Goal: Information Seeking & Learning: Learn about a topic

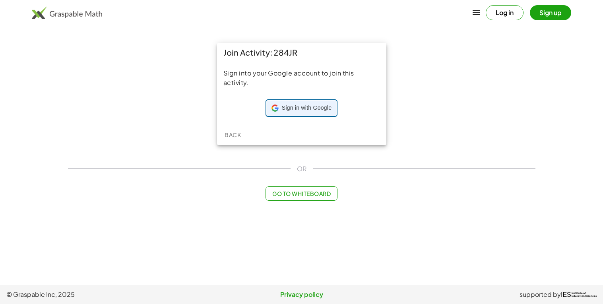
click at [313, 104] on span "Sign in with Google" at bounding box center [307, 108] width 50 height 8
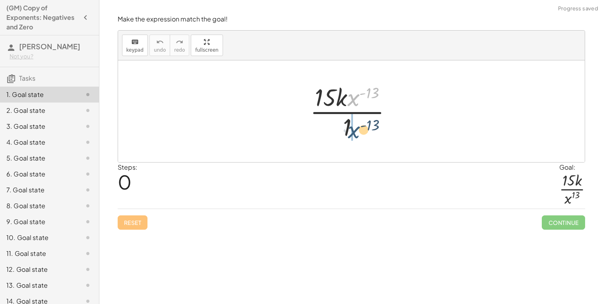
drag, startPoint x: 355, startPoint y: 98, endPoint x: 355, endPoint y: 131, distance: 33.0
click at [355, 131] on div at bounding box center [354, 111] width 97 height 61
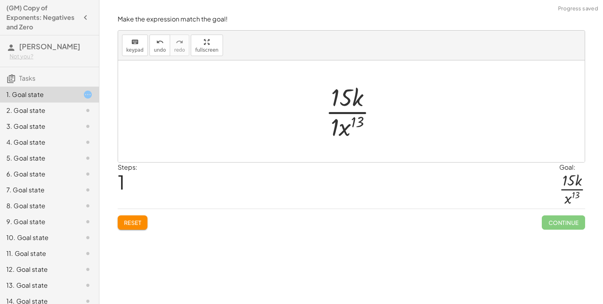
click at [338, 124] on div at bounding box center [355, 111] width 66 height 61
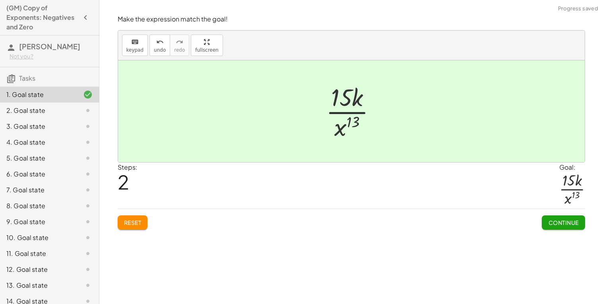
click at [561, 222] on span "Continue" at bounding box center [563, 222] width 30 height 7
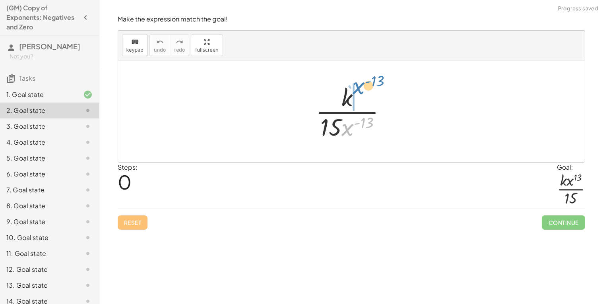
drag, startPoint x: 349, startPoint y: 132, endPoint x: 361, endPoint y: 93, distance: 41.1
click at [361, 93] on div at bounding box center [354, 111] width 85 height 61
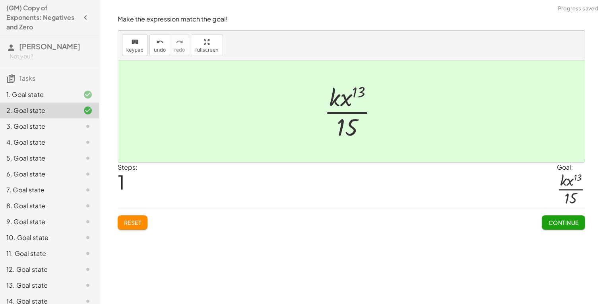
click at [546, 209] on div "Reset Continue" at bounding box center [351, 219] width 467 height 21
click at [551, 214] on div "Continue" at bounding box center [563, 219] width 43 height 21
click at [555, 217] on button "Continue" at bounding box center [563, 222] width 43 height 14
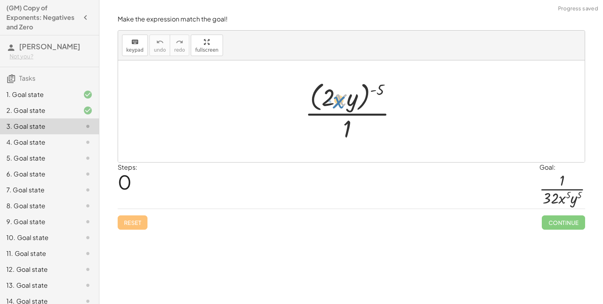
click at [345, 95] on div at bounding box center [354, 111] width 107 height 65
drag, startPoint x: 377, startPoint y: 86, endPoint x: 347, endPoint y: 88, distance: 29.9
click at [347, 88] on div at bounding box center [354, 111] width 107 height 65
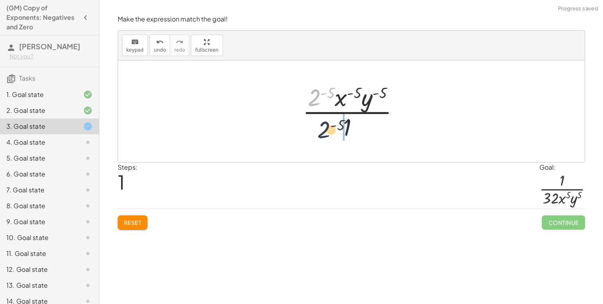
drag, startPoint x: 312, startPoint y: 96, endPoint x: 322, endPoint y: 131, distance: 36.9
click at [322, 131] on div at bounding box center [354, 111] width 111 height 61
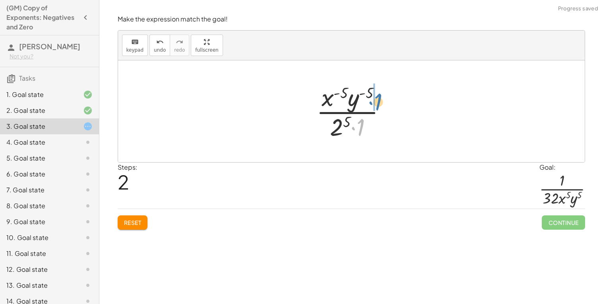
drag, startPoint x: 360, startPoint y: 126, endPoint x: 378, endPoint y: 101, distance: 31.2
click at [378, 101] on div at bounding box center [354, 111] width 84 height 61
drag, startPoint x: 323, startPoint y: 99, endPoint x: 361, endPoint y: 122, distance: 43.9
click at [361, 122] on div at bounding box center [354, 111] width 92 height 61
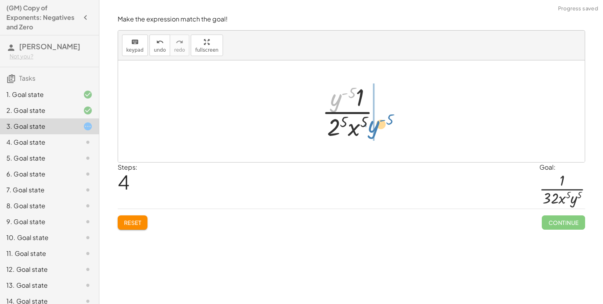
drag, startPoint x: 337, startPoint y: 101, endPoint x: 373, endPoint y: 127, distance: 44.5
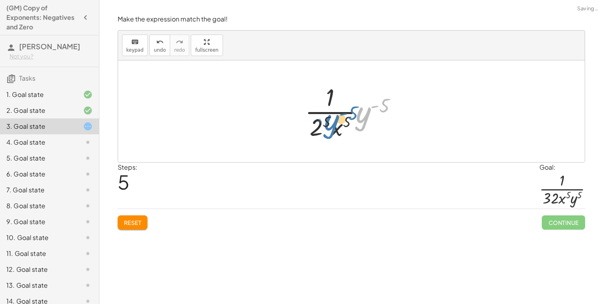
drag, startPoint x: 361, startPoint y: 120, endPoint x: 328, endPoint y: 127, distance: 34.5
click at [328, 127] on div at bounding box center [354, 111] width 107 height 61
drag, startPoint x: 365, startPoint y: 118, endPoint x: 318, endPoint y: 128, distance: 48.4
click at [318, 128] on div at bounding box center [354, 111] width 107 height 61
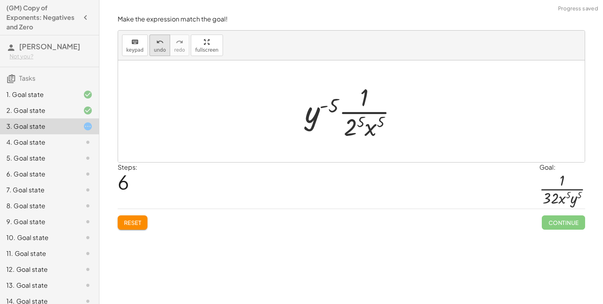
click at [165, 45] on button "undo undo" at bounding box center [159, 45] width 21 height 21
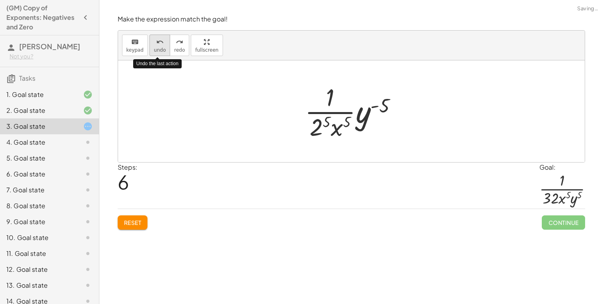
click at [165, 45] on button "undo undo" at bounding box center [159, 45] width 21 height 21
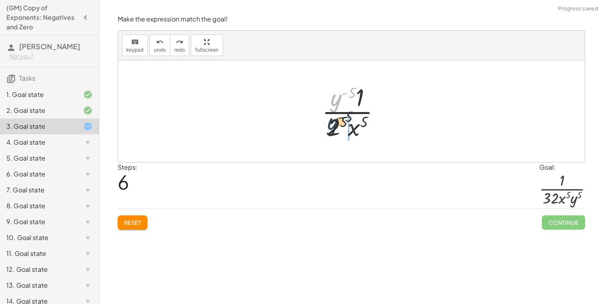
drag, startPoint x: 336, startPoint y: 99, endPoint x: 335, endPoint y: 125, distance: 26.7
click at [335, 125] on div at bounding box center [354, 111] width 73 height 61
click at [332, 123] on div at bounding box center [354, 111] width 92 height 61
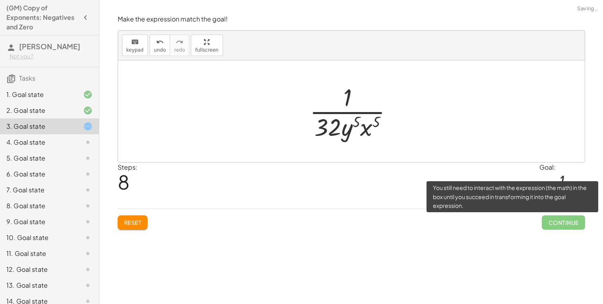
click at [558, 215] on span "Continue" at bounding box center [563, 222] width 43 height 14
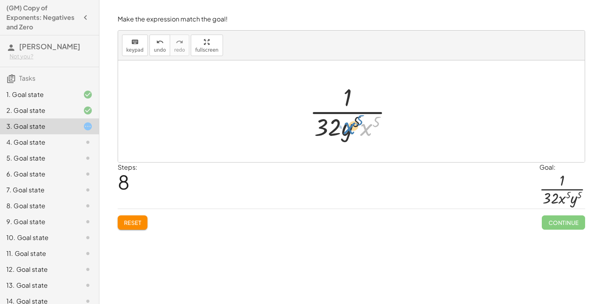
drag, startPoint x: 366, startPoint y: 130, endPoint x: 349, endPoint y: 128, distance: 17.2
click at [349, 128] on div at bounding box center [355, 111] width 98 height 61
drag, startPoint x: 368, startPoint y: 131, endPoint x: 345, endPoint y: 130, distance: 22.7
click at [345, 130] on div at bounding box center [355, 111] width 98 height 61
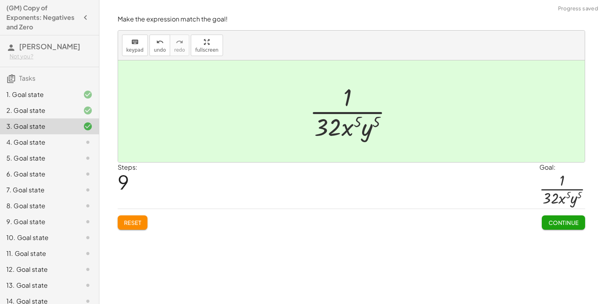
click at [554, 223] on span "Continue" at bounding box center [563, 222] width 30 height 7
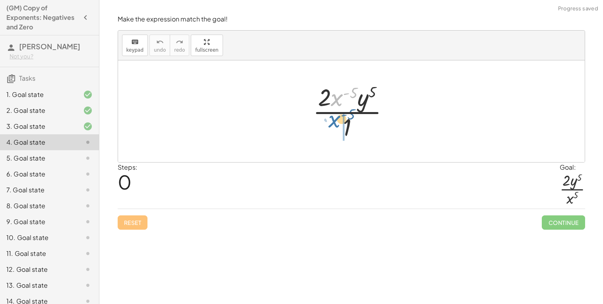
drag, startPoint x: 338, startPoint y: 97, endPoint x: 334, endPoint y: 123, distance: 26.6
click at [334, 123] on div at bounding box center [354, 111] width 91 height 61
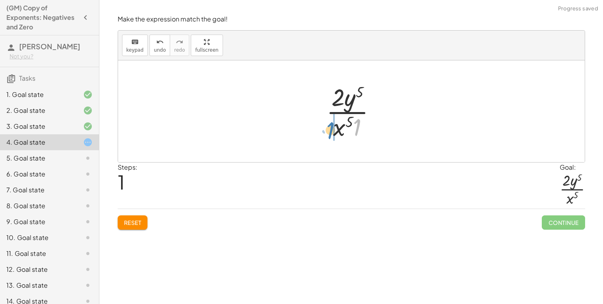
drag, startPoint x: 357, startPoint y: 129, endPoint x: 330, endPoint y: 132, distance: 27.2
click at [330, 132] on div at bounding box center [354, 111] width 64 height 61
click at [323, 108] on div at bounding box center [354, 111] width 83 height 61
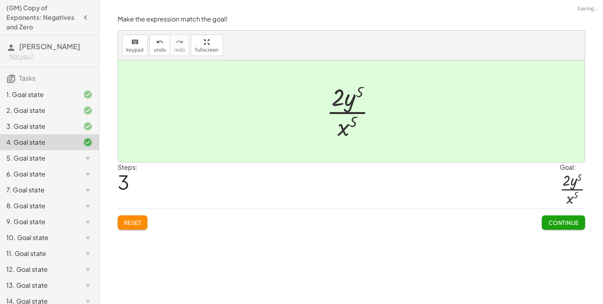
click at [556, 225] on span "Continue" at bounding box center [563, 222] width 30 height 7
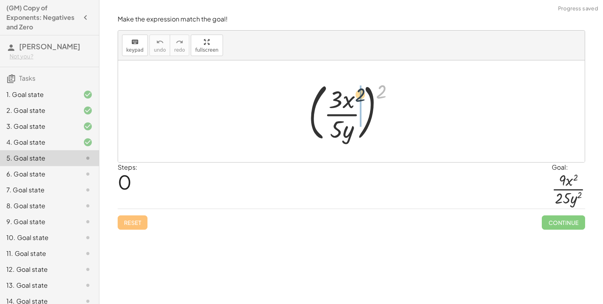
drag, startPoint x: 380, startPoint y: 87, endPoint x: 343, endPoint y: 91, distance: 36.7
click at [343, 91] on div at bounding box center [354, 111] width 100 height 66
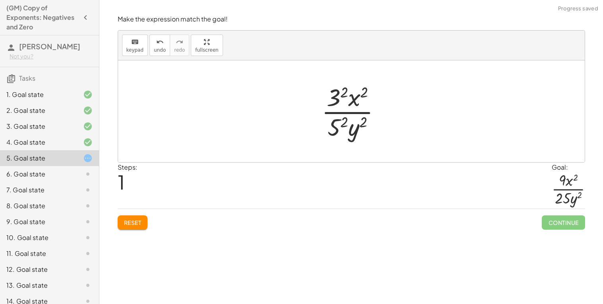
click at [337, 121] on div at bounding box center [355, 111] width 74 height 61
click at [333, 105] on div at bounding box center [354, 111] width 77 height 61
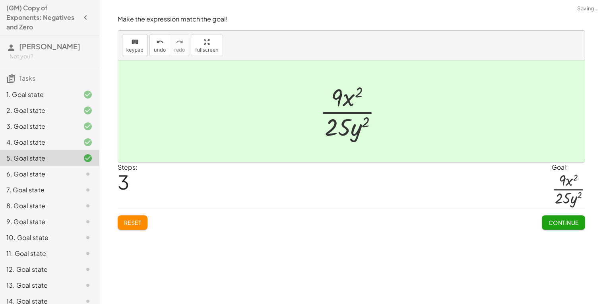
click at [557, 225] on span "Continue" at bounding box center [563, 222] width 30 height 7
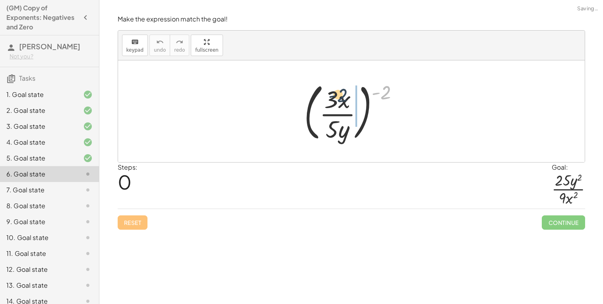
drag, startPoint x: 388, startPoint y: 93, endPoint x: 344, endPoint y: 96, distance: 43.4
click at [344, 96] on div at bounding box center [354, 111] width 109 height 66
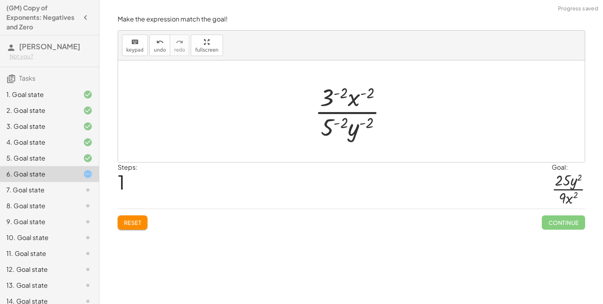
click at [328, 99] on div at bounding box center [354, 111] width 87 height 61
click at [155, 56] on button "undo undo" at bounding box center [159, 45] width 21 height 21
drag, startPoint x: 326, startPoint y: 91, endPoint x: 344, endPoint y: 117, distance: 30.9
click at [344, 117] on div at bounding box center [354, 111] width 87 height 61
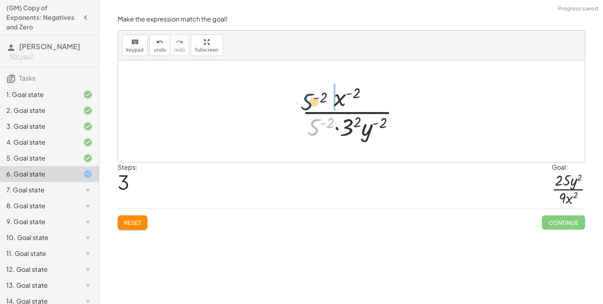
drag, startPoint x: 313, startPoint y: 125, endPoint x: 306, endPoint y: 98, distance: 27.9
click at [306, 98] on div at bounding box center [354, 111] width 112 height 61
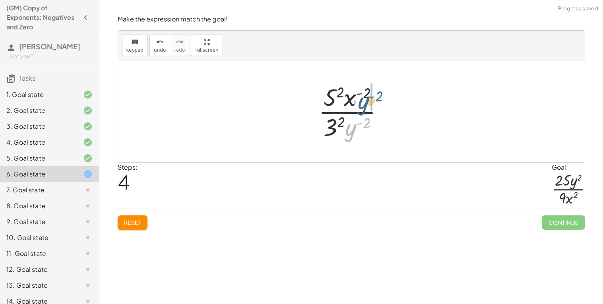
drag, startPoint x: 350, startPoint y: 128, endPoint x: 356, endPoint y: 99, distance: 29.7
click at [356, 99] on div at bounding box center [353, 111] width 79 height 61
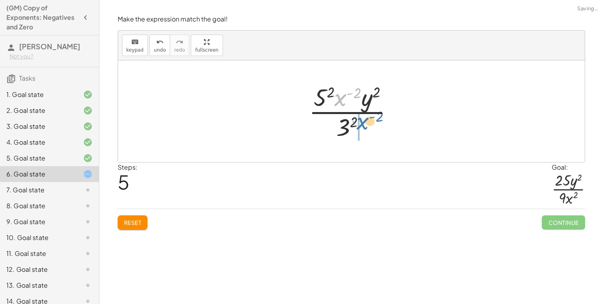
drag, startPoint x: 339, startPoint y: 99, endPoint x: 361, endPoint y: 124, distance: 33.2
click at [361, 124] on div at bounding box center [354, 111] width 99 height 61
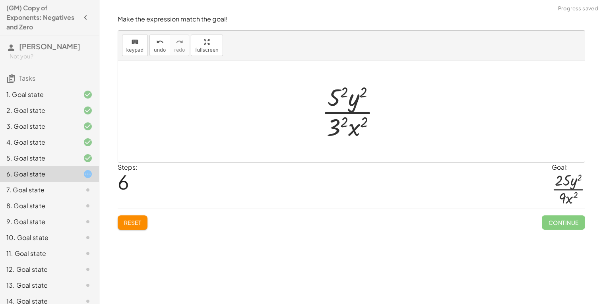
click at [339, 126] on div at bounding box center [355, 111] width 74 height 61
click at [335, 99] on div at bounding box center [354, 111] width 72 height 61
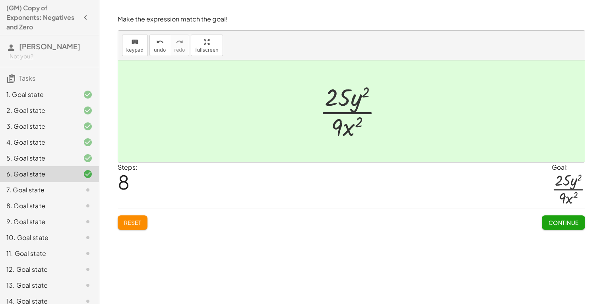
click at [573, 213] on div "Continue" at bounding box center [563, 219] width 43 height 21
click at [570, 216] on button "Continue" at bounding box center [563, 222] width 43 height 14
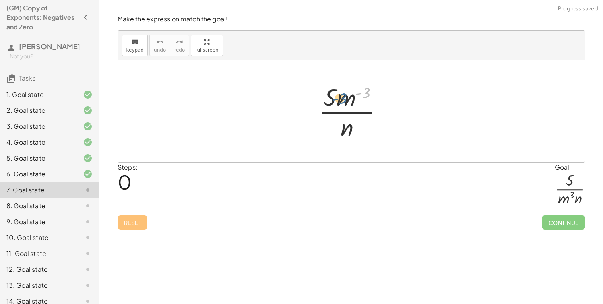
drag, startPoint x: 370, startPoint y: 92, endPoint x: 358, endPoint y: 99, distance: 13.4
click at [358, 99] on div at bounding box center [354, 111] width 79 height 61
drag, startPoint x: 344, startPoint y: 98, endPoint x: 329, endPoint y: 130, distance: 35.4
click at [329, 130] on div at bounding box center [354, 111] width 79 height 61
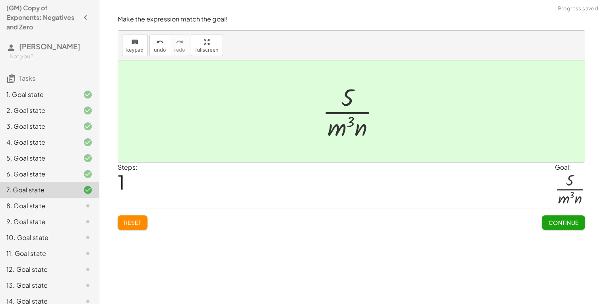
click at [561, 215] on button "Continue" at bounding box center [563, 222] width 43 height 14
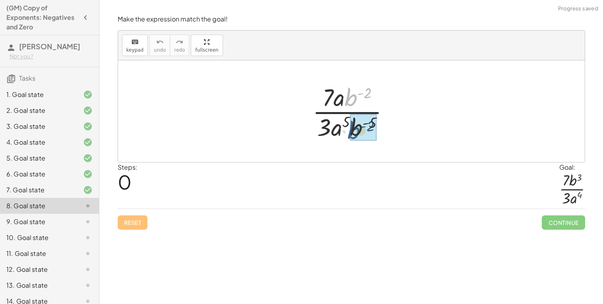
drag, startPoint x: 350, startPoint y: 103, endPoint x: 352, endPoint y: 134, distance: 31.0
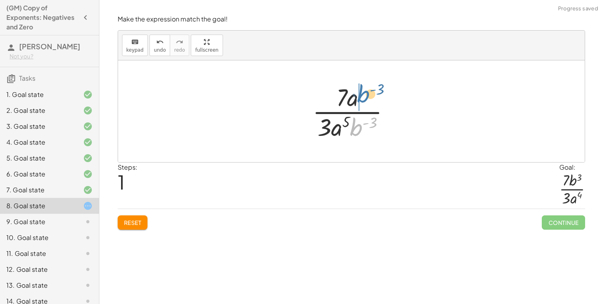
drag, startPoint x: 359, startPoint y: 129, endPoint x: 366, endPoint y: 96, distance: 34.1
click at [366, 96] on div at bounding box center [354, 111] width 92 height 61
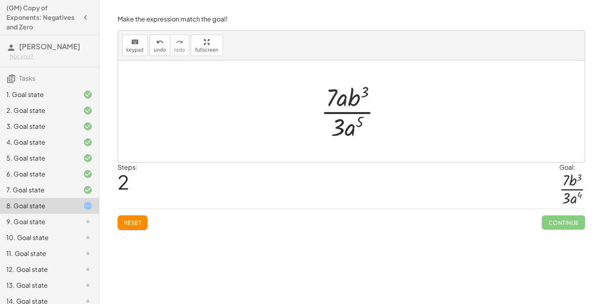
click at [359, 121] on div at bounding box center [354, 111] width 75 height 61
click at [154, 50] on span "undo" at bounding box center [160, 50] width 12 height 6
drag, startPoint x: 360, startPoint y: 126, endPoint x: 378, endPoint y: 101, distance: 31.6
click at [378, 101] on div at bounding box center [353, 111] width 91 height 61
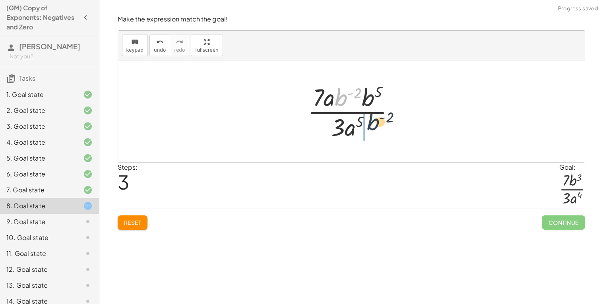
drag, startPoint x: 343, startPoint y: 99, endPoint x: 378, endPoint y: 127, distance: 44.4
click at [378, 127] on div at bounding box center [354, 111] width 101 height 61
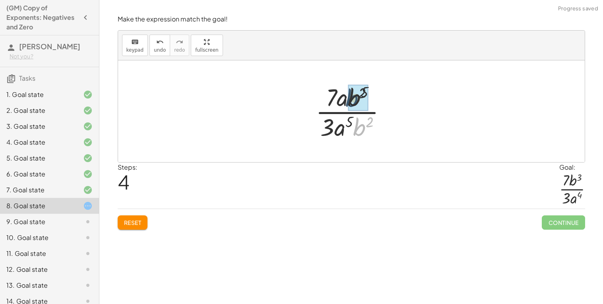
drag, startPoint x: 365, startPoint y: 126, endPoint x: 356, endPoint y: 95, distance: 32.1
drag, startPoint x: 354, startPoint y: 129, endPoint x: 346, endPoint y: 105, distance: 25.1
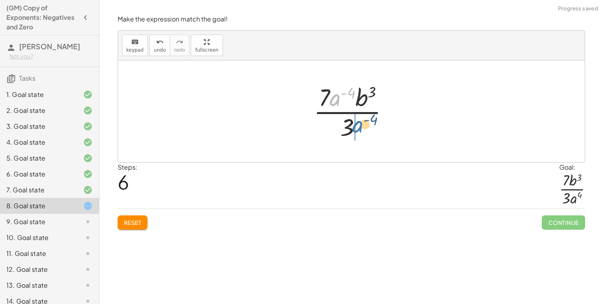
drag, startPoint x: 340, startPoint y: 98, endPoint x: 372, endPoint y: 133, distance: 47.5
click at [372, 133] on div at bounding box center [354, 111] width 89 height 61
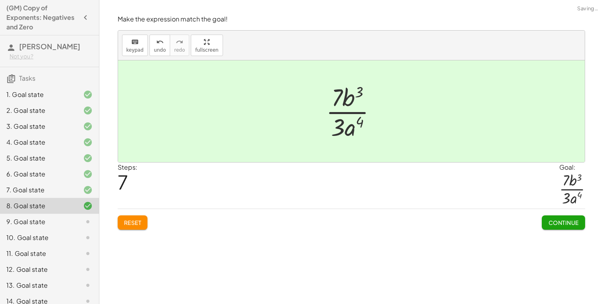
click at [582, 223] on button "Continue" at bounding box center [563, 222] width 43 height 14
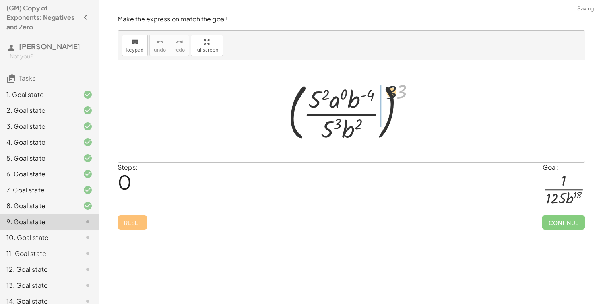
drag, startPoint x: 402, startPoint y: 86, endPoint x: 344, endPoint y: 91, distance: 58.3
click at [344, 91] on div at bounding box center [354, 111] width 141 height 66
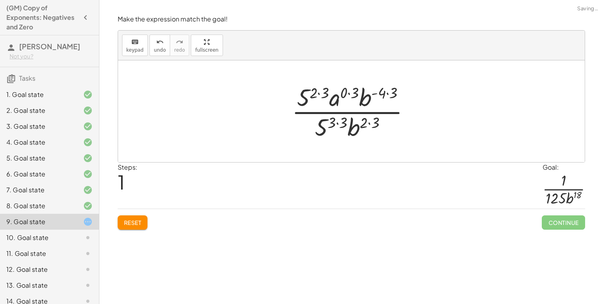
click at [321, 93] on div at bounding box center [354, 111] width 133 height 61
click at [343, 95] on div at bounding box center [354, 111] width 121 height 61
click at [376, 93] on div at bounding box center [354, 111] width 110 height 61
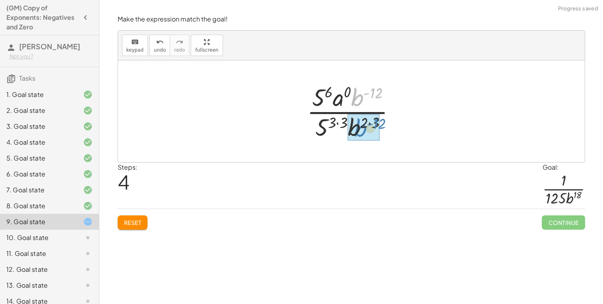
drag, startPoint x: 356, startPoint y: 97, endPoint x: 356, endPoint y: 128, distance: 31.0
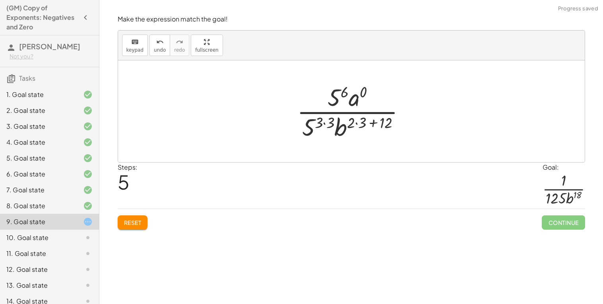
click at [361, 123] on div at bounding box center [354, 111] width 123 height 61
click at [361, 123] on div at bounding box center [354, 111] width 111 height 61
click at [340, 123] on div at bounding box center [354, 111] width 91 height 61
click at [331, 125] on div at bounding box center [354, 111] width 78 height 61
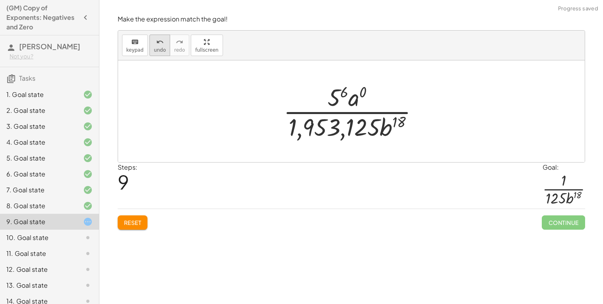
click at [151, 50] on button "undo undo" at bounding box center [159, 45] width 21 height 21
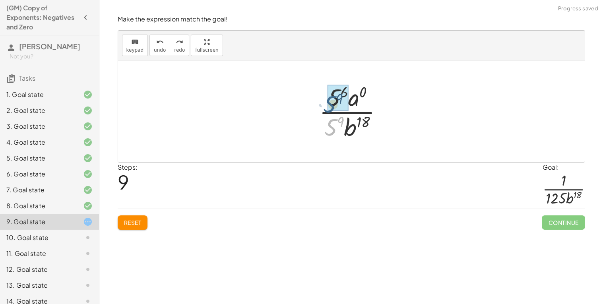
drag, startPoint x: 335, startPoint y: 127, endPoint x: 334, endPoint y: 103, distance: 23.5
click at [157, 45] on icon "undo" at bounding box center [160, 42] width 8 height 10
click at [341, 116] on div at bounding box center [354, 111] width 78 height 61
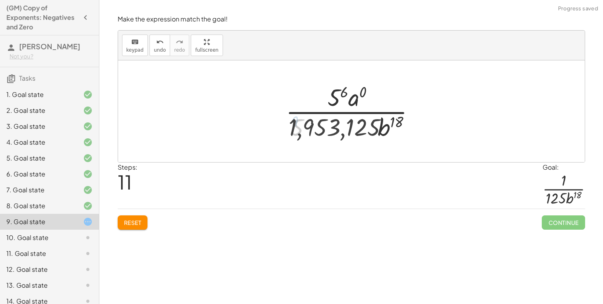
click at [343, 96] on div at bounding box center [353, 111] width 149 height 61
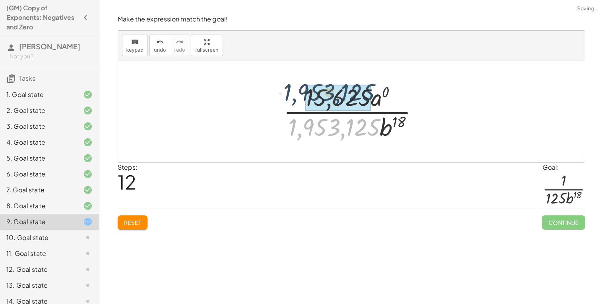
drag, startPoint x: 338, startPoint y: 126, endPoint x: 333, endPoint y: 90, distance: 36.5
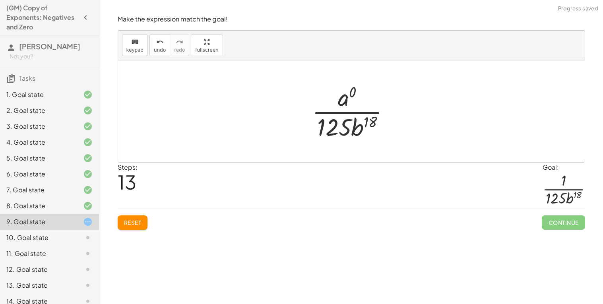
click at [338, 97] on div at bounding box center [354, 111] width 93 height 61
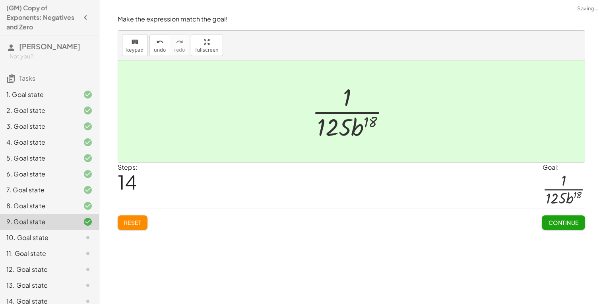
click at [558, 220] on span "Continue" at bounding box center [563, 222] width 30 height 7
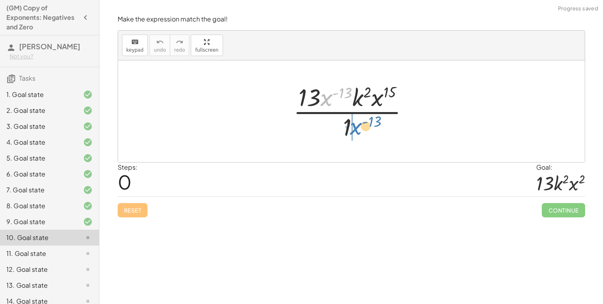
drag, startPoint x: 327, startPoint y: 98, endPoint x: 357, endPoint y: 127, distance: 41.3
click at [357, 127] on div at bounding box center [354, 111] width 130 height 61
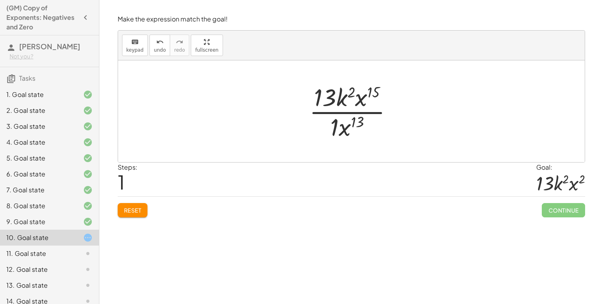
click at [357, 124] on div at bounding box center [354, 111] width 98 height 61
drag, startPoint x: 343, startPoint y: 132, endPoint x: 357, endPoint y: 106, distance: 29.7
click at [349, 128] on div at bounding box center [354, 111] width 93 height 61
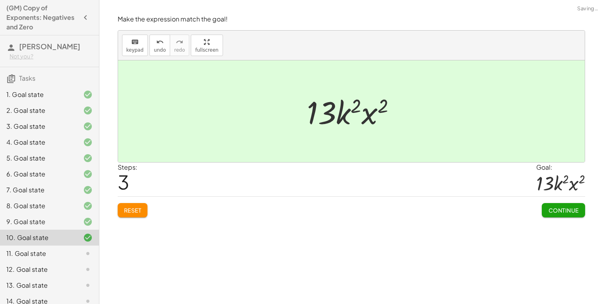
click at [563, 223] on div "Make the expression match the goal! keyboard keypad undo undo redo redo fullscr…" at bounding box center [351, 152] width 504 height 304
click at [553, 207] on span "Continue" at bounding box center [563, 210] width 30 height 7
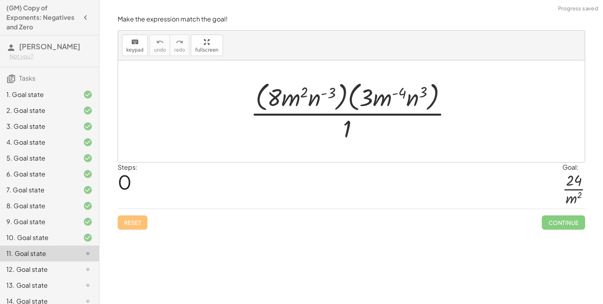
scroll to position [72, 0]
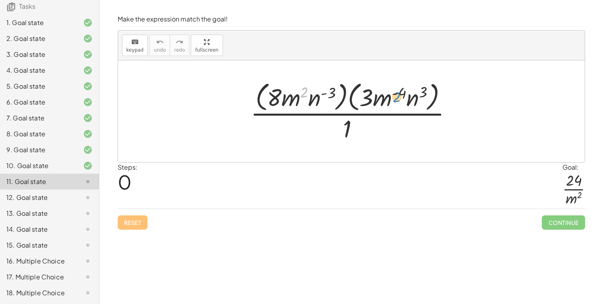
drag, startPoint x: 306, startPoint y: 99, endPoint x: 386, endPoint y: 105, distance: 80.5
click at [386, 105] on div at bounding box center [354, 111] width 216 height 65
drag, startPoint x: 317, startPoint y: 99, endPoint x: 308, endPoint y: 97, distance: 8.8
click at [308, 97] on div at bounding box center [354, 111] width 216 height 65
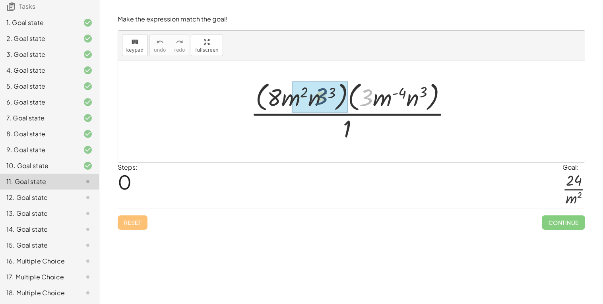
drag, startPoint x: 370, startPoint y: 96, endPoint x: 320, endPoint y: 95, distance: 49.7
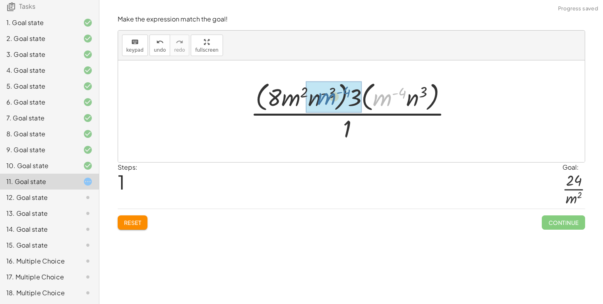
drag, startPoint x: 386, startPoint y: 101, endPoint x: 328, endPoint y: 100, distance: 58.0
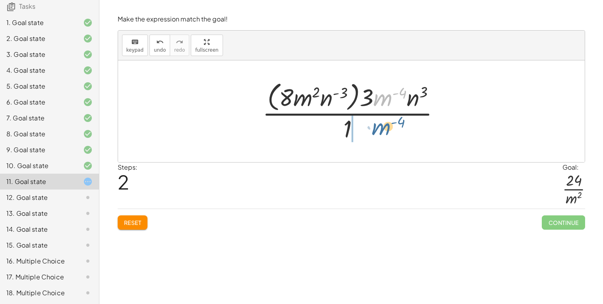
drag, startPoint x: 384, startPoint y: 99, endPoint x: 381, endPoint y: 130, distance: 30.7
click at [381, 130] on div at bounding box center [354, 111] width 192 height 65
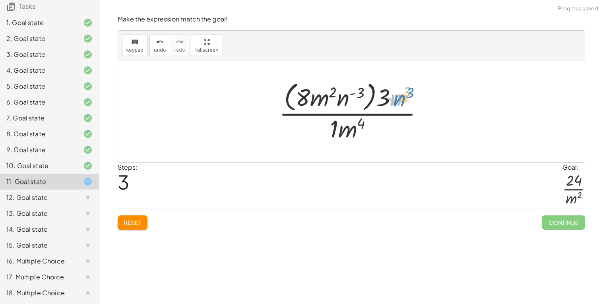
drag, startPoint x: 392, startPoint y: 100, endPoint x: 396, endPoint y: 101, distance: 4.9
click at [396, 101] on div at bounding box center [354, 111] width 159 height 65
drag, startPoint x: 387, startPoint y: 99, endPoint x: 341, endPoint y: 99, distance: 46.1
click at [341, 99] on div at bounding box center [354, 111] width 159 height 65
drag, startPoint x: 394, startPoint y: 98, endPoint x: 378, endPoint y: 96, distance: 16.5
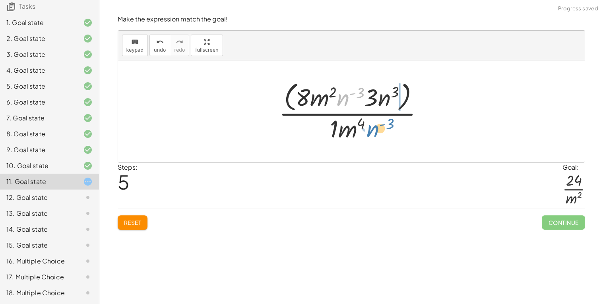
drag, startPoint x: 345, startPoint y: 99, endPoint x: 373, endPoint y: 131, distance: 42.8
click at [373, 131] on div at bounding box center [354, 111] width 159 height 65
drag, startPoint x: 375, startPoint y: 100, endPoint x: 369, endPoint y: 104, distance: 7.1
click at [369, 104] on div at bounding box center [354, 111] width 159 height 65
click at [359, 99] on div at bounding box center [354, 111] width 159 height 65
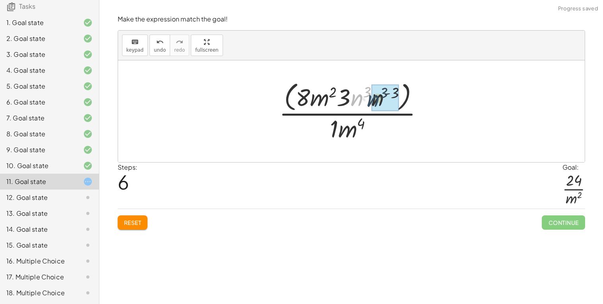
drag, startPoint x: 359, startPoint y: 99, endPoint x: 376, endPoint y: 100, distance: 17.5
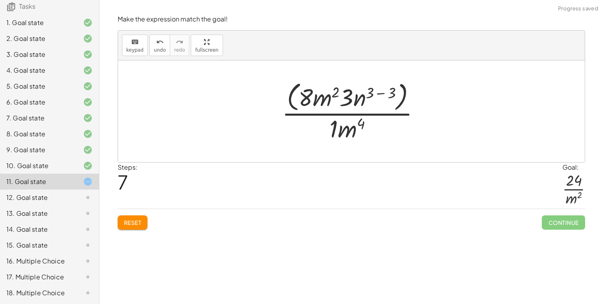
click at [380, 92] on div at bounding box center [354, 111] width 153 height 65
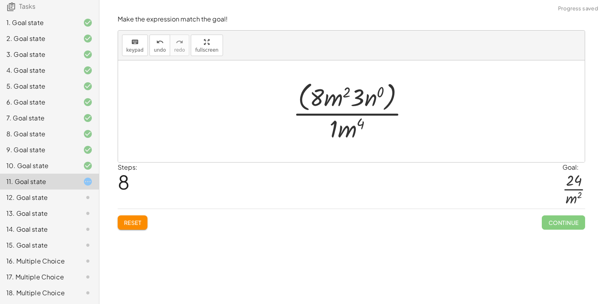
click at [339, 130] on div at bounding box center [354, 111] width 130 height 65
drag, startPoint x: 355, startPoint y: 122, endPoint x: 372, endPoint y: 134, distance: 20.0
click at [372, 134] on div at bounding box center [354, 111] width 130 height 65
drag, startPoint x: 344, startPoint y: 112, endPoint x: 358, endPoint y: 129, distance: 22.0
click at [358, 129] on div at bounding box center [354, 111] width 130 height 65
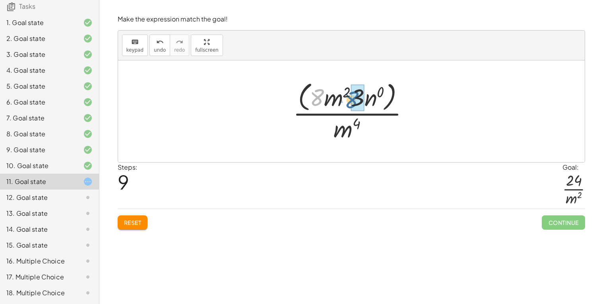
drag, startPoint x: 319, startPoint y: 99, endPoint x: 354, endPoint y: 101, distance: 35.1
click at [366, 99] on div at bounding box center [354, 111] width 129 height 65
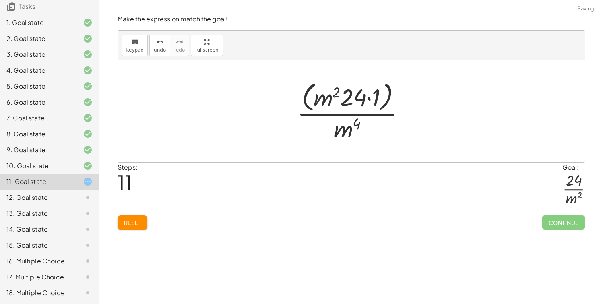
click at [367, 97] on div at bounding box center [354, 111] width 123 height 65
click at [330, 98] on div at bounding box center [354, 111] width 109 height 65
drag, startPoint x: 363, startPoint y: 95, endPoint x: 330, endPoint y: 95, distance: 33.0
click at [330, 95] on div at bounding box center [354, 111] width 109 height 65
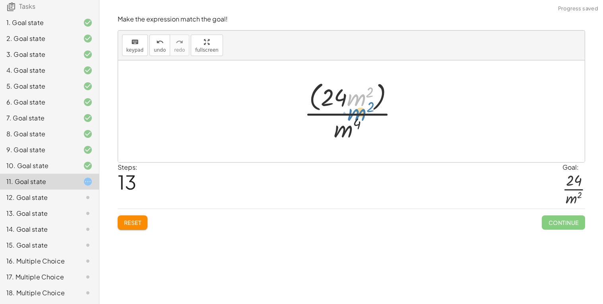
drag, startPoint x: 362, startPoint y: 97, endPoint x: 363, endPoint y: 105, distance: 8.4
click at [363, 105] on div at bounding box center [354, 111] width 109 height 65
click at [366, 101] on div at bounding box center [354, 111] width 109 height 65
click at [325, 92] on div at bounding box center [354, 111] width 109 height 65
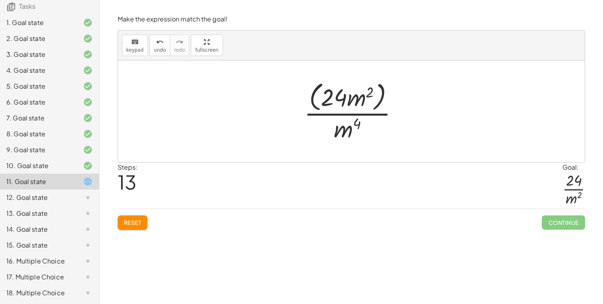
click at [382, 98] on div at bounding box center [354, 111] width 109 height 65
click at [382, 98] on div at bounding box center [354, 111] width 85 height 61
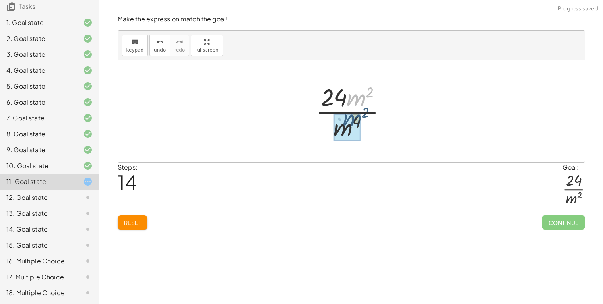
drag, startPoint x: 354, startPoint y: 100, endPoint x: 349, endPoint y: 123, distance: 23.6
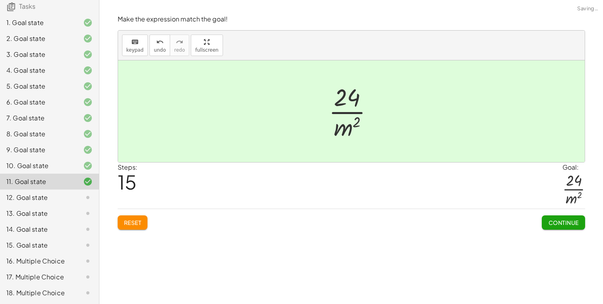
click at [561, 218] on button "Continue" at bounding box center [563, 222] width 43 height 14
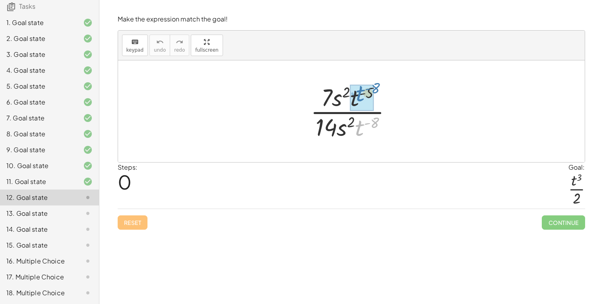
drag, startPoint x: 359, startPoint y: 133, endPoint x: 357, endPoint y: 99, distance: 33.8
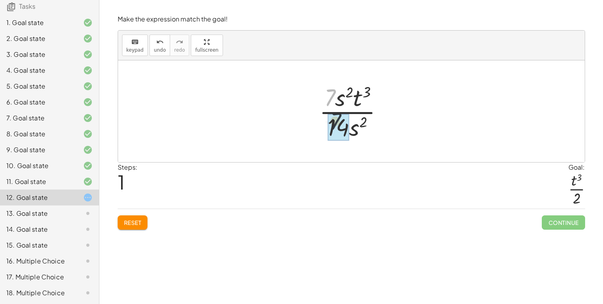
drag, startPoint x: 328, startPoint y: 96, endPoint x: 335, endPoint y: 124, distance: 29.0
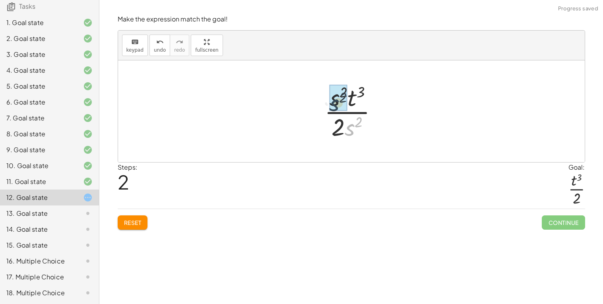
drag, startPoint x: 352, startPoint y: 129, endPoint x: 336, endPoint y: 105, distance: 29.3
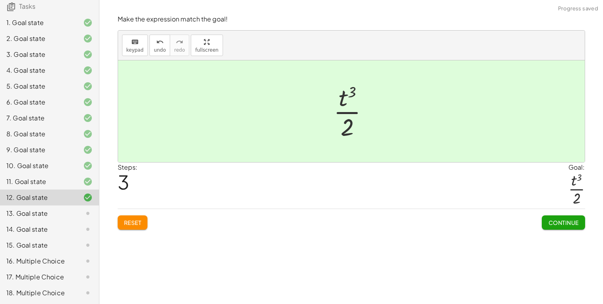
click at [553, 217] on button "Continue" at bounding box center [563, 222] width 43 height 14
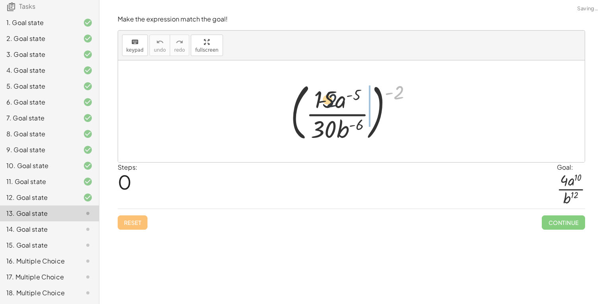
drag, startPoint x: 397, startPoint y: 92, endPoint x: 322, endPoint y: 101, distance: 75.2
click at [322, 101] on div at bounding box center [355, 111] width 136 height 66
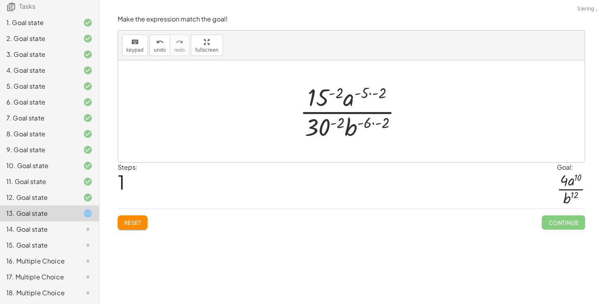
click at [337, 92] on div at bounding box center [354, 111] width 117 height 61
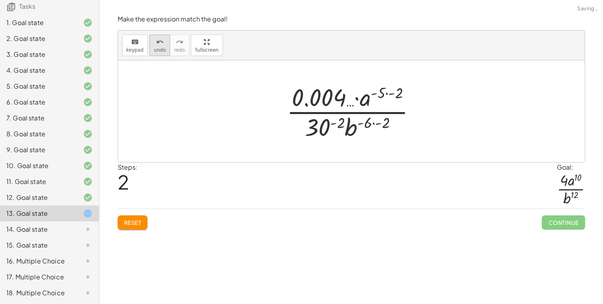
click at [151, 48] on button "undo undo" at bounding box center [159, 45] width 21 height 21
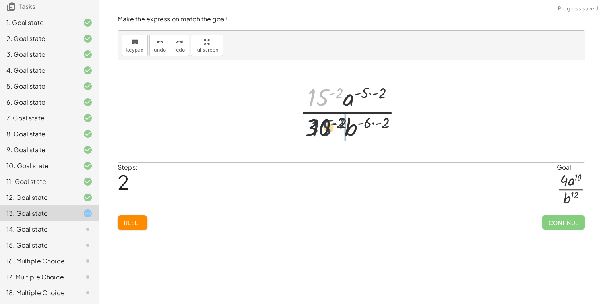
drag, startPoint x: 321, startPoint y: 96, endPoint x: 325, endPoint y: 132, distance: 36.4
click at [325, 132] on div at bounding box center [354, 111] width 117 height 61
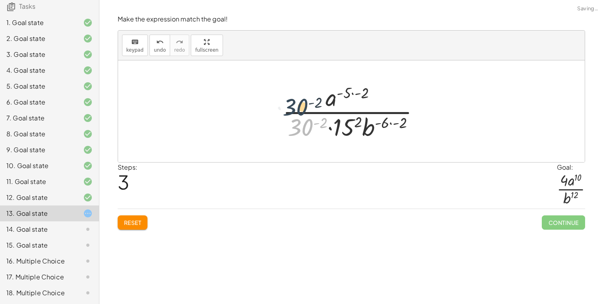
drag, startPoint x: 307, startPoint y: 130, endPoint x: 302, endPoint y: 107, distance: 23.2
click at [302, 107] on div at bounding box center [354, 111] width 151 height 61
click at [302, 107] on div at bounding box center [354, 111] width 109 height 61
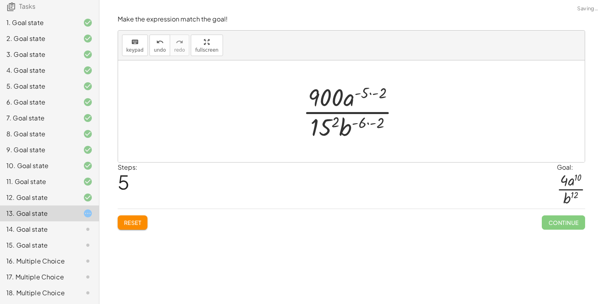
click at [323, 124] on div at bounding box center [354, 111] width 111 height 61
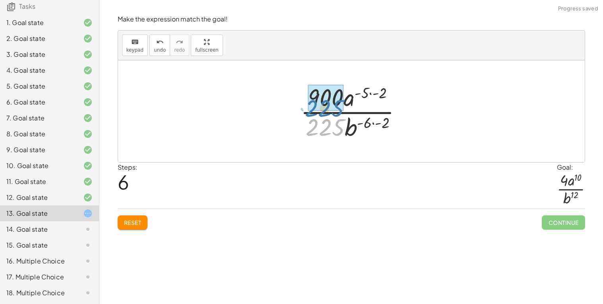
drag, startPoint x: 323, startPoint y: 124, endPoint x: 323, endPoint y: 105, distance: 19.9
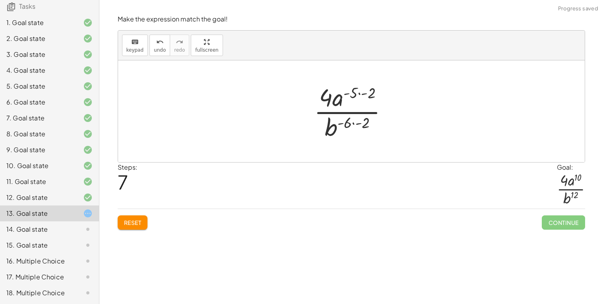
click at [361, 94] on div at bounding box center [354, 111] width 89 height 61
click at [355, 126] on div at bounding box center [354, 111] width 77 height 61
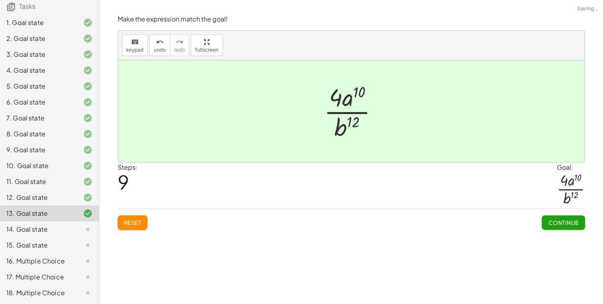
click at [553, 227] on button "Continue" at bounding box center [563, 222] width 43 height 14
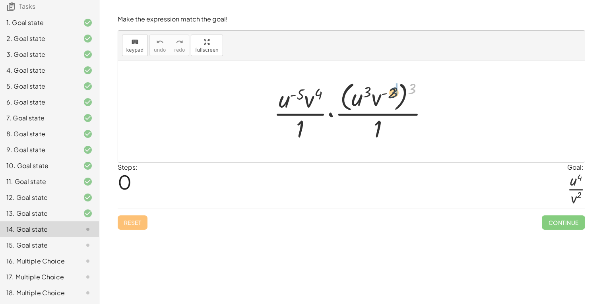
drag, startPoint x: 411, startPoint y: 87, endPoint x: 386, endPoint y: 93, distance: 25.6
click at [386, 93] on div at bounding box center [355, 111] width 170 height 65
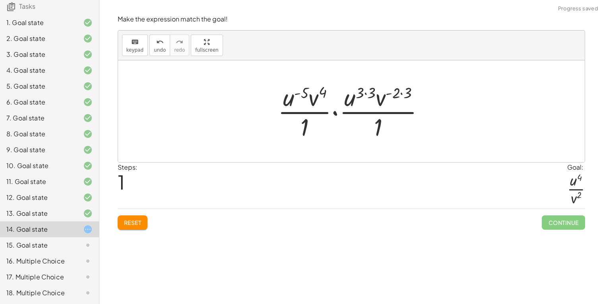
click at [366, 93] on div at bounding box center [354, 111] width 161 height 61
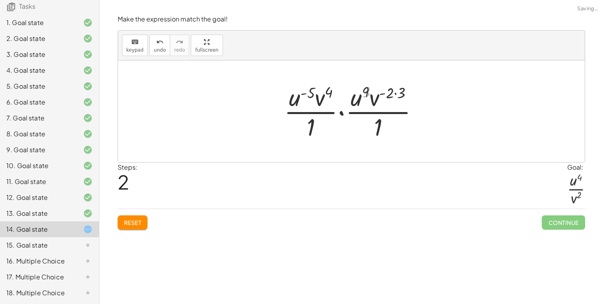
click at [397, 95] on div at bounding box center [354, 111] width 148 height 61
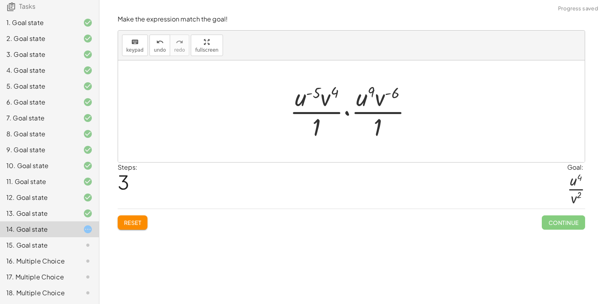
click at [316, 93] on div at bounding box center [354, 111] width 137 height 61
drag, startPoint x: 380, startPoint y: 98, endPoint x: 409, endPoint y: 123, distance: 38.3
click at [387, 134] on div at bounding box center [354, 111] width 137 height 61
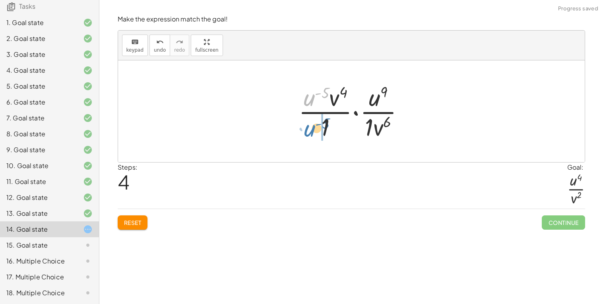
drag, startPoint x: 308, startPoint y: 97, endPoint x: 306, endPoint y: 127, distance: 30.3
click at [306, 127] on div at bounding box center [355, 111] width 120 height 61
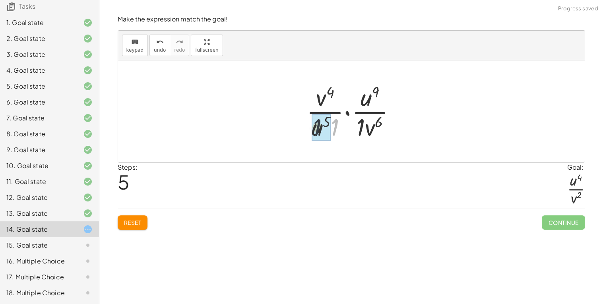
drag, startPoint x: 336, startPoint y: 124, endPoint x: 310, endPoint y: 124, distance: 25.4
click at [310, 124] on div at bounding box center [354, 111] width 104 height 61
click at [362, 127] on div at bounding box center [353, 111] width 95 height 61
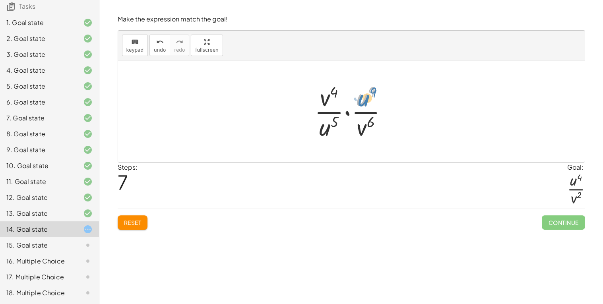
click at [367, 102] on div at bounding box center [354, 111] width 88 height 61
drag, startPoint x: 366, startPoint y: 126, endPoint x: 333, endPoint y: 92, distance: 47.5
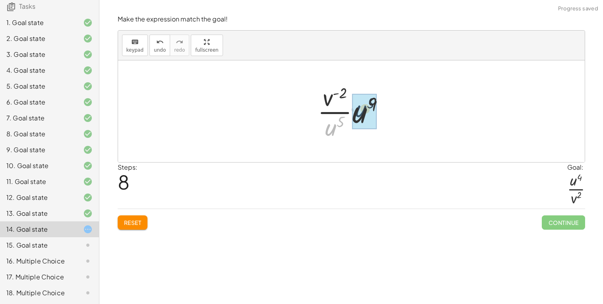
drag, startPoint x: 333, startPoint y: 129, endPoint x: 364, endPoint y: 111, distance: 36.2
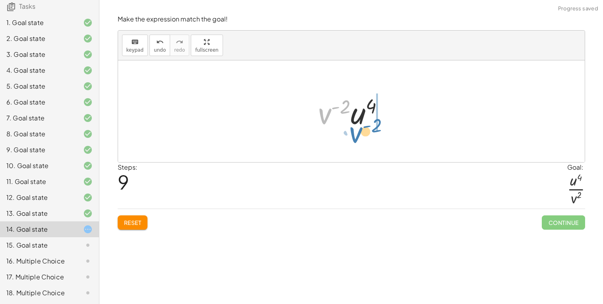
drag, startPoint x: 326, startPoint y: 117, endPoint x: 357, endPoint y: 136, distance: 36.7
click at [357, 136] on div "· · [GEOGRAPHIC_DATA] ( - 5 ) · v 4 · 1 · · ( · [GEOGRAPHIC_DATA] 3 · v ( - 2 )…" at bounding box center [351, 111] width 467 height 102
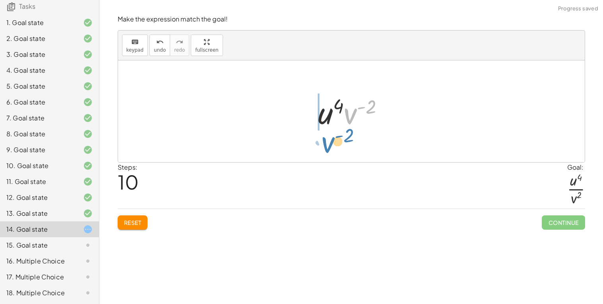
drag, startPoint x: 352, startPoint y: 124, endPoint x: 330, endPoint y: 153, distance: 36.6
click at [330, 153] on div "· · [GEOGRAPHIC_DATA] ( - 5 ) · v 4 · 1 · · ( · [GEOGRAPHIC_DATA] 3 · v ( - 2 )…" at bounding box center [351, 111] width 467 height 102
click at [155, 50] on span "undo" at bounding box center [160, 50] width 12 height 6
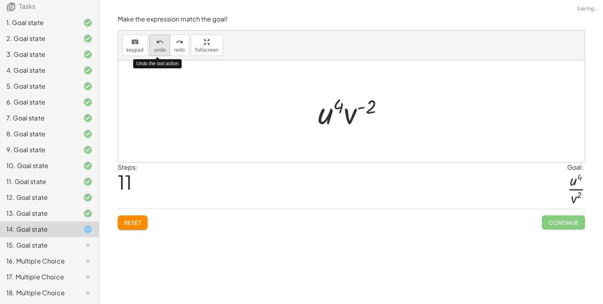
click at [155, 50] on span "undo" at bounding box center [160, 50] width 12 height 6
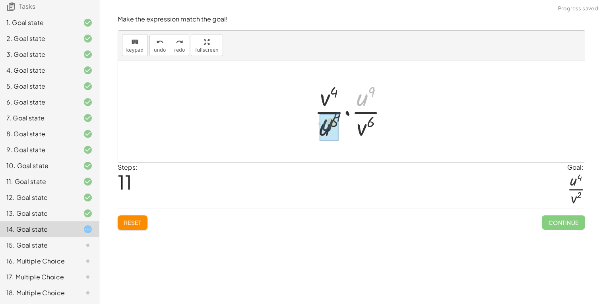
drag, startPoint x: 363, startPoint y: 98, endPoint x: 329, endPoint y: 124, distance: 43.2
drag, startPoint x: 325, startPoint y: 97, endPoint x: 365, endPoint y: 128, distance: 50.7
drag, startPoint x: 325, startPoint y: 127, endPoint x: 330, endPoint y: 99, distance: 27.9
click at [330, 99] on div at bounding box center [354, 111] width 94 height 61
